Goal: Find specific page/section: Find specific page/section

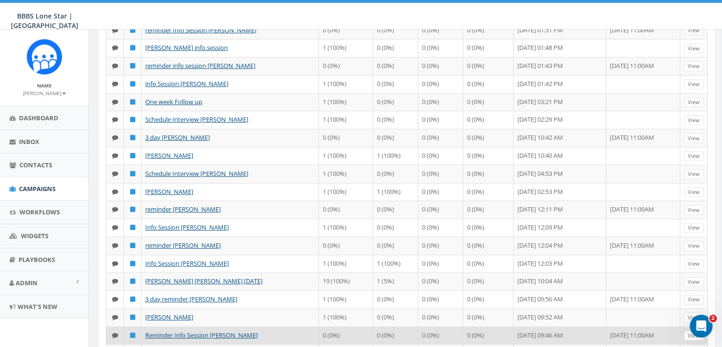
scroll to position [285, 0]
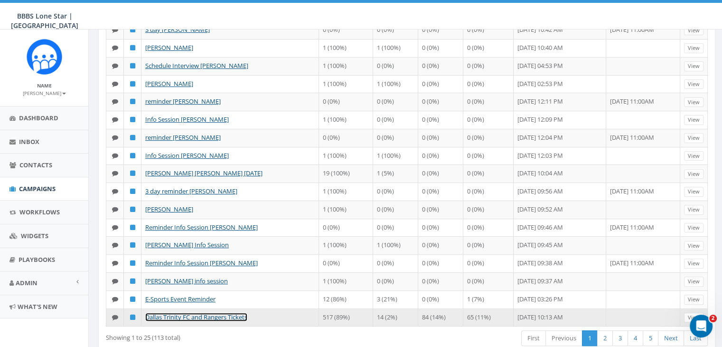
click at [222, 312] on link "Dallas Trinity FC and Rangers Tickets" at bounding box center [196, 316] width 102 height 9
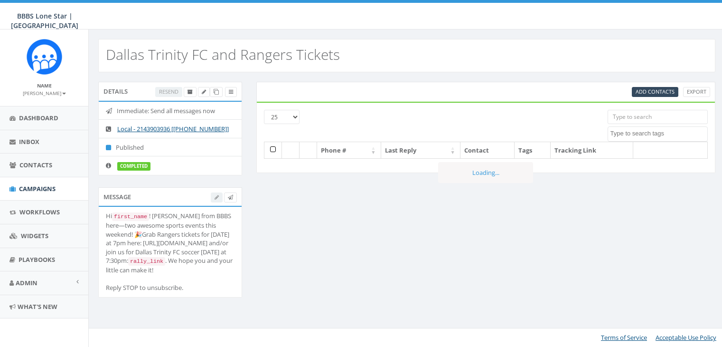
select select
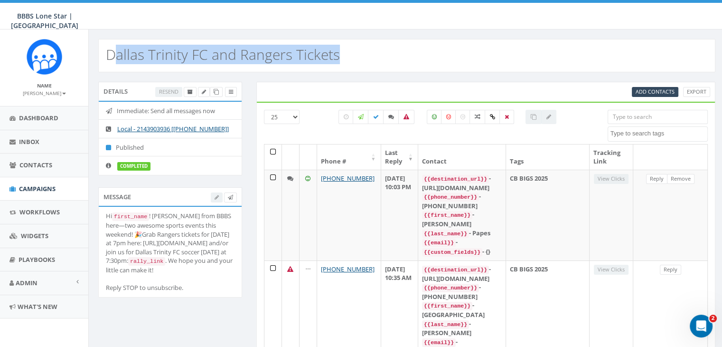
drag, startPoint x: 346, startPoint y: 56, endPoint x: 128, endPoint y: 47, distance: 218.6
click at [112, 45] on div "Dallas Trinity FC and Rangers Tickets" at bounding box center [406, 55] width 617 height 33
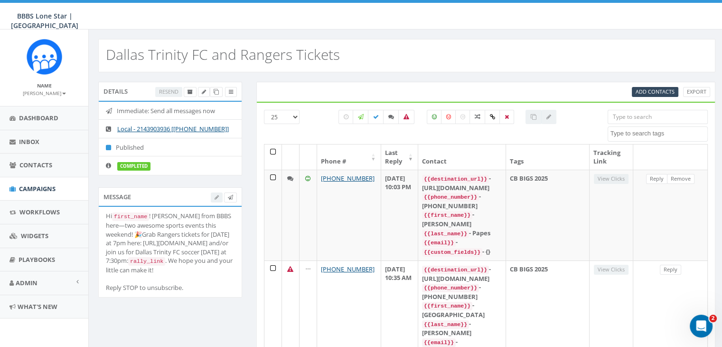
click at [339, 58] on div "Dallas Trinity FC and Rangers Tickets" at bounding box center [406, 55] width 617 height 33
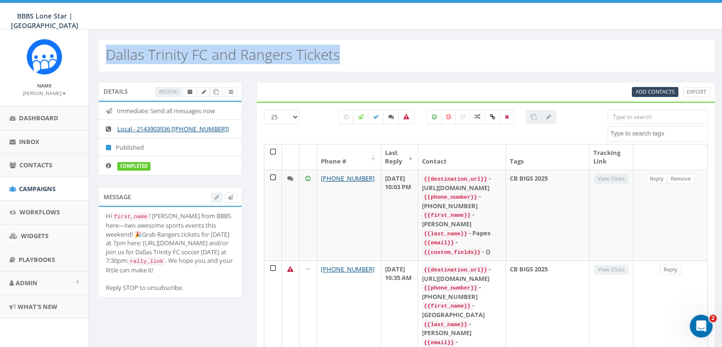
drag, startPoint x: 339, startPoint y: 57, endPoint x: 116, endPoint y: 52, distance: 223.2
click at [116, 52] on div "Dallas Trinity FC and Rangers Tickets" at bounding box center [406, 55] width 617 height 33
copy h2 "Dallas Trinity FC and Rangers Tickets"
click at [28, 133] on link "Inbox" at bounding box center [44, 141] width 88 height 23
